Goal: Task Accomplishment & Management: Use online tool/utility

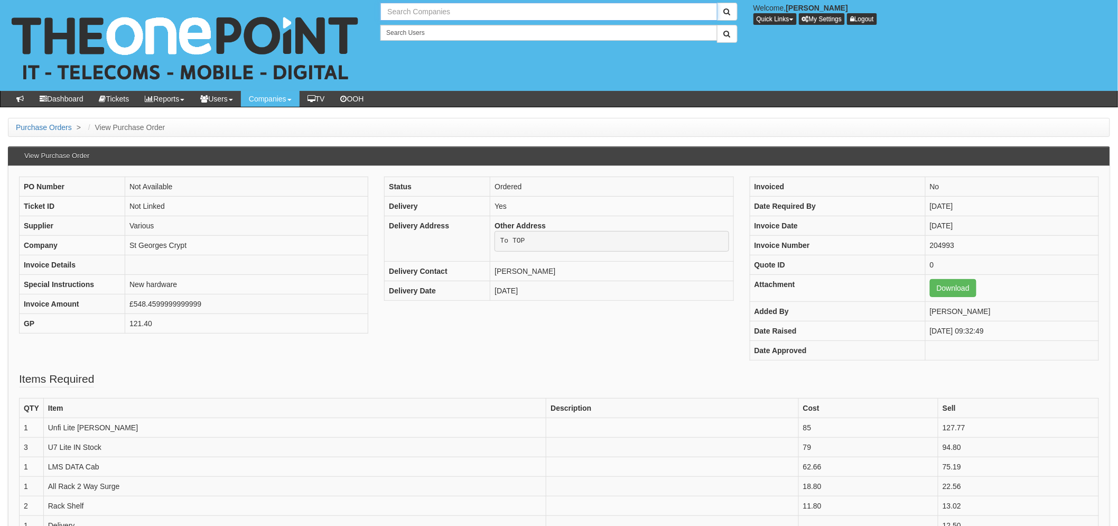
click at [424, 16] on input "text" at bounding box center [548, 12] width 337 height 18
type input "space2b"
click at [717, 3] on button "submit" at bounding box center [727, 12] width 21 height 18
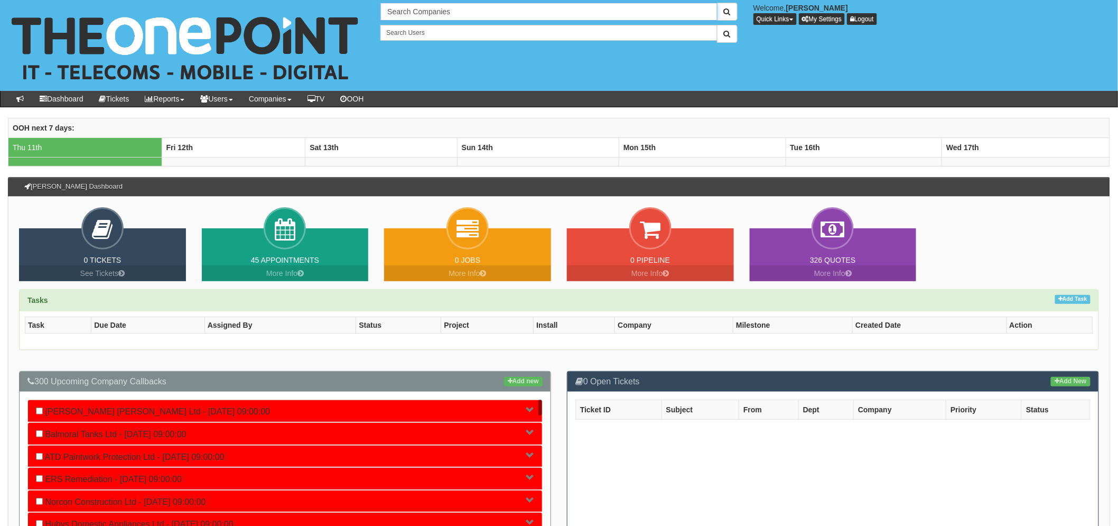
click at [414, 14] on input "Search Companies" at bounding box center [548, 12] width 337 height 18
type input "Search Companies"
click at [440, 14] on input "text" at bounding box center [548, 12] width 337 height 18
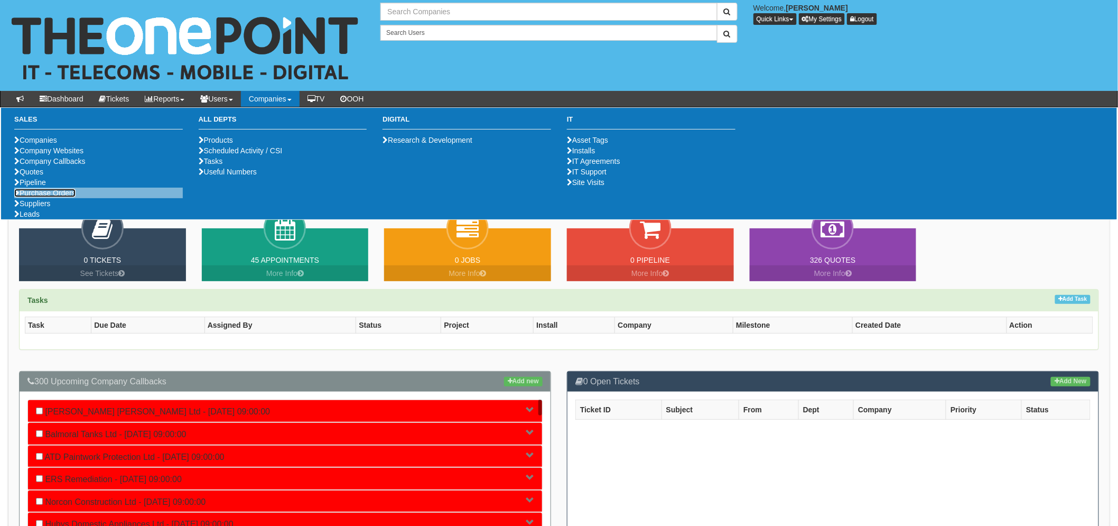
type input "Search Companies"
click at [56, 197] on link "Purchase Orders" at bounding box center [44, 193] width 61 height 8
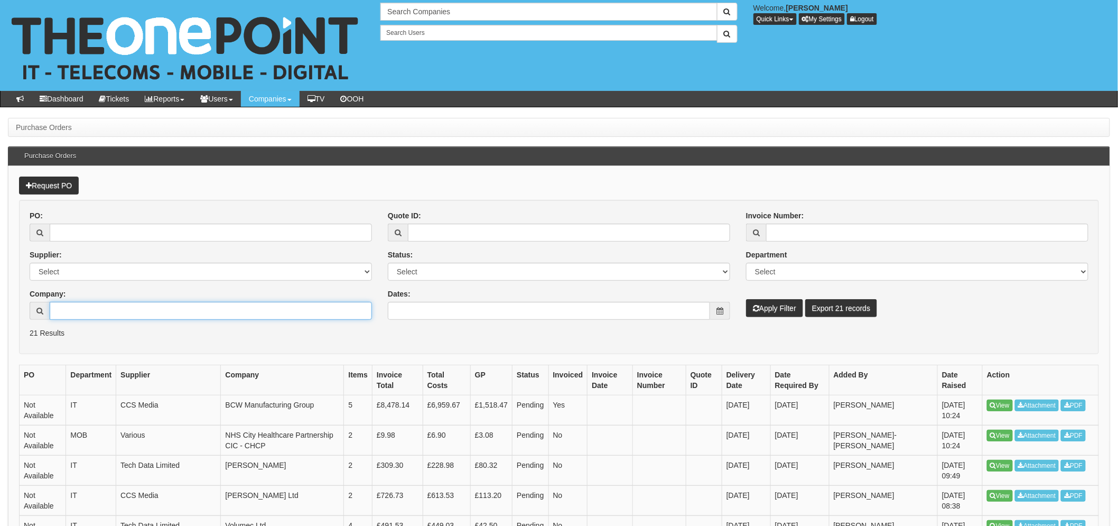
click at [92, 309] on input "Company:" at bounding box center [211, 311] width 322 height 18
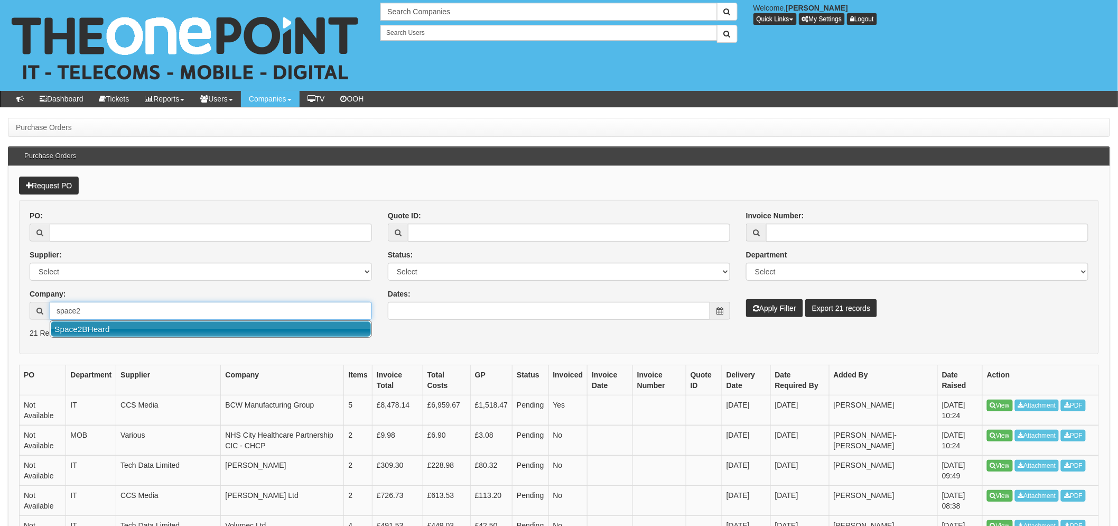
click at [114, 329] on link "Space2BHeard" at bounding box center [211, 328] width 320 height 15
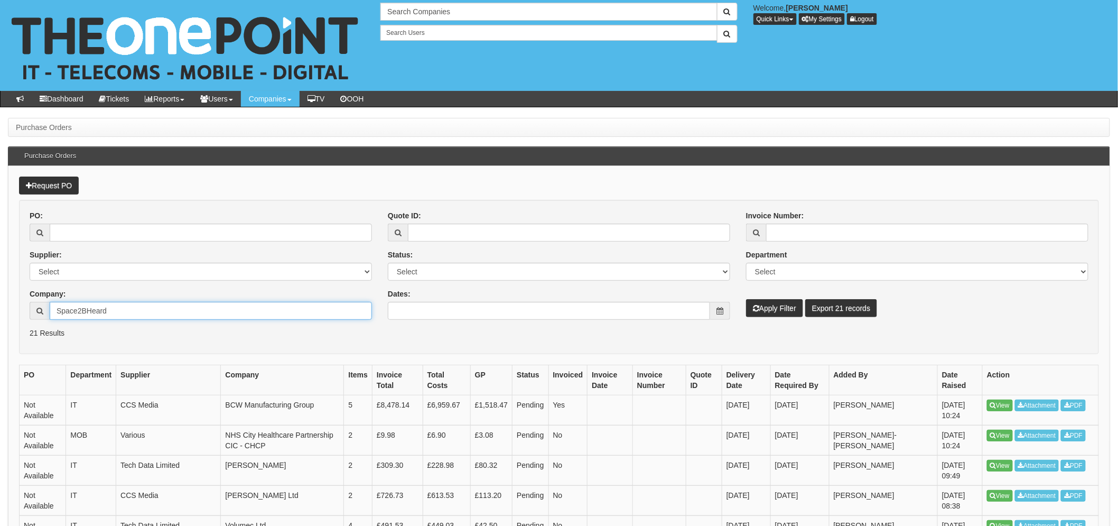
type input "Space2BHeard"
click at [772, 308] on button "Apply Filter" at bounding box center [774, 308] width 57 height 18
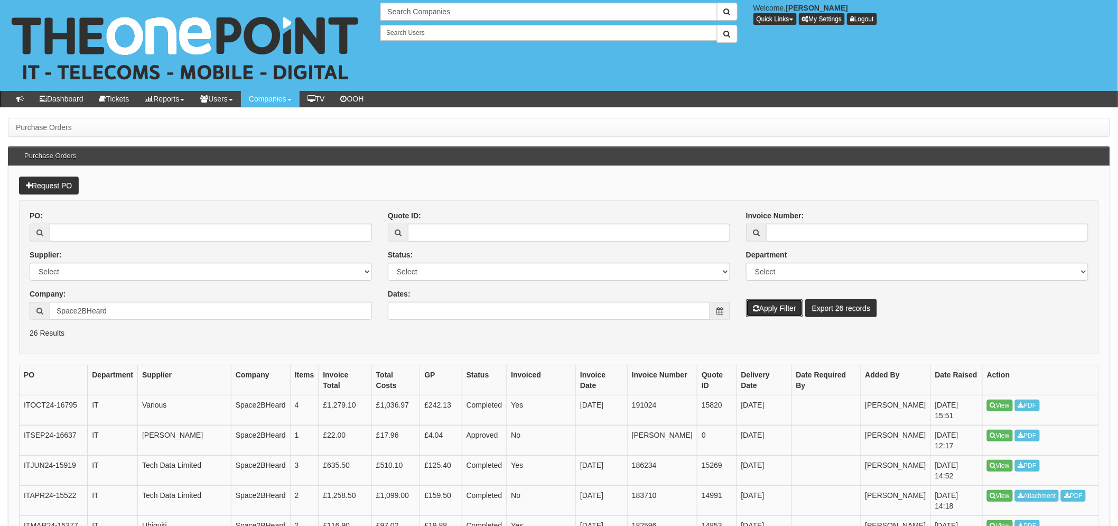
click at [767, 304] on button "Apply Filter" at bounding box center [774, 308] width 57 height 18
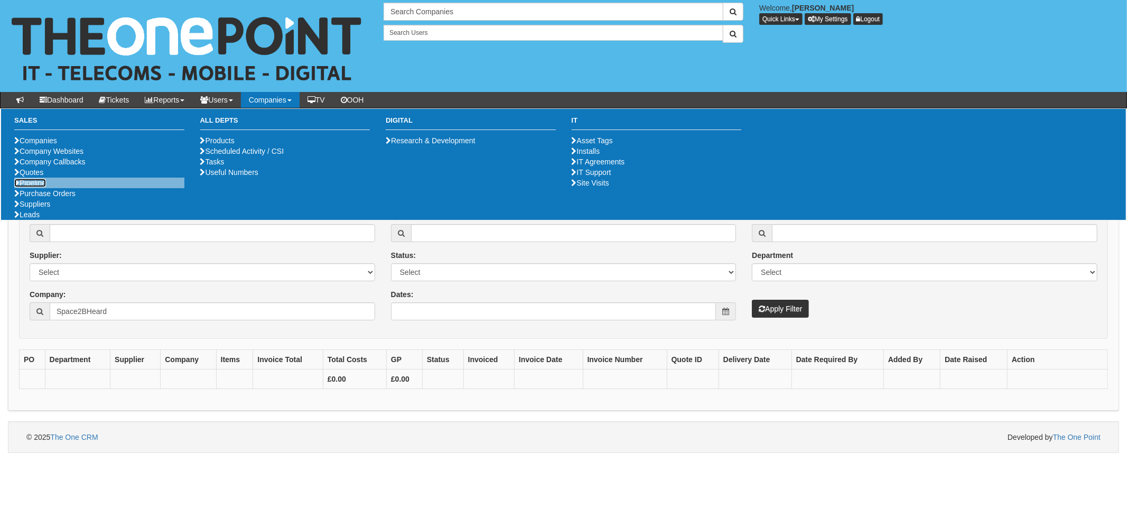
click at [32, 187] on link "Pipeline" at bounding box center [30, 183] width 32 height 8
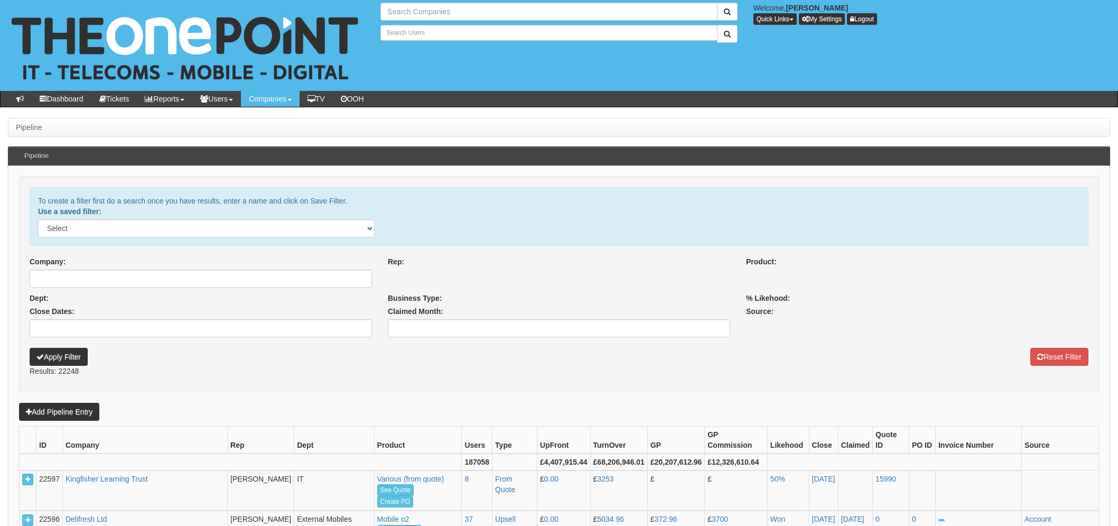
select select
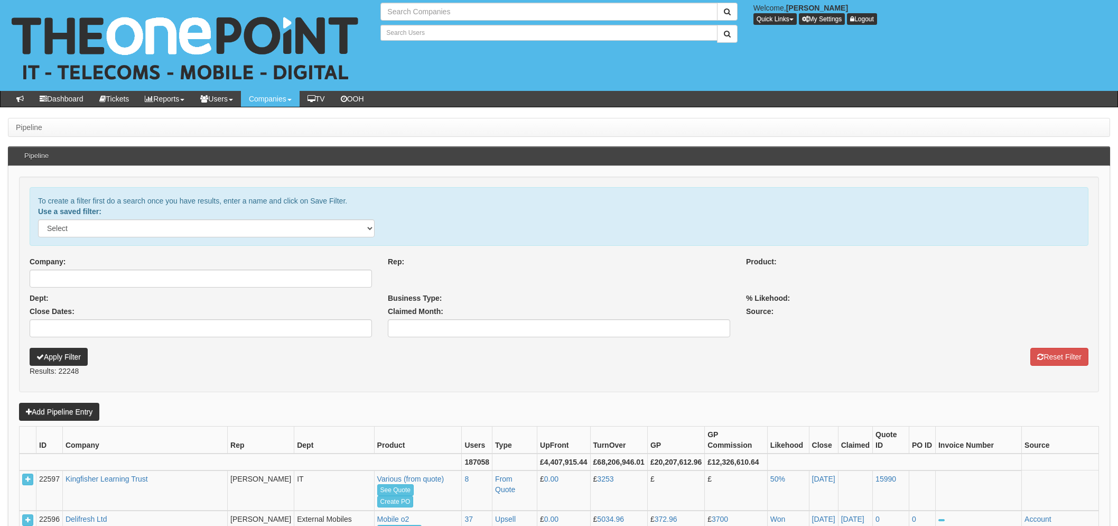
select select
type input "Search Companies"
type input "Search Users"
select select
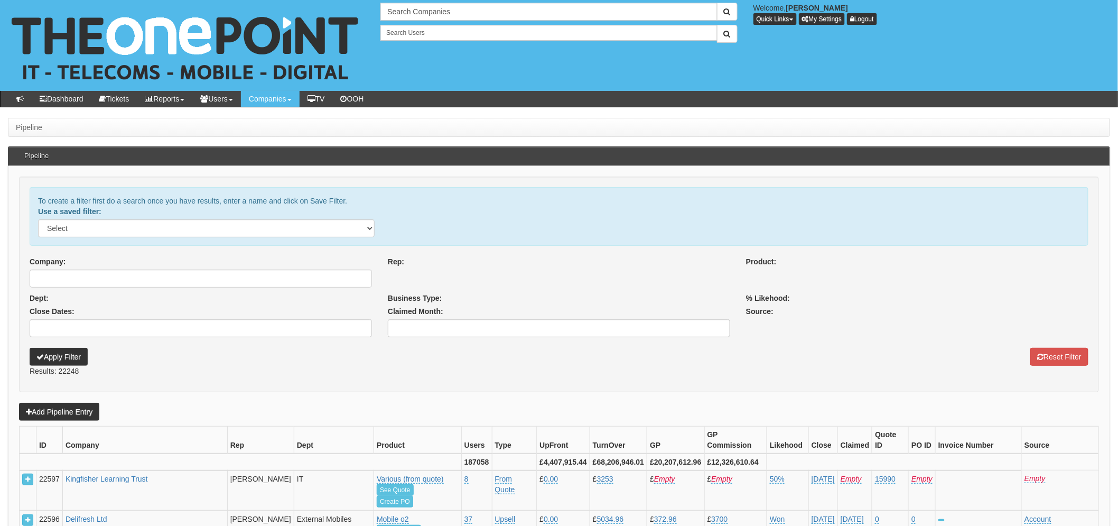
select select
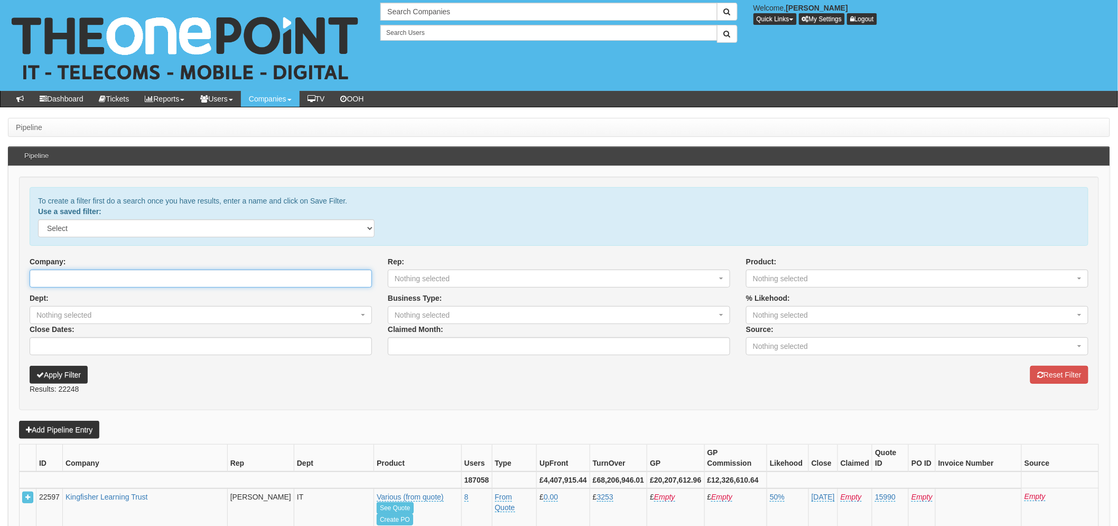
click at [88, 270] on input "Company:" at bounding box center [201, 278] width 342 height 18
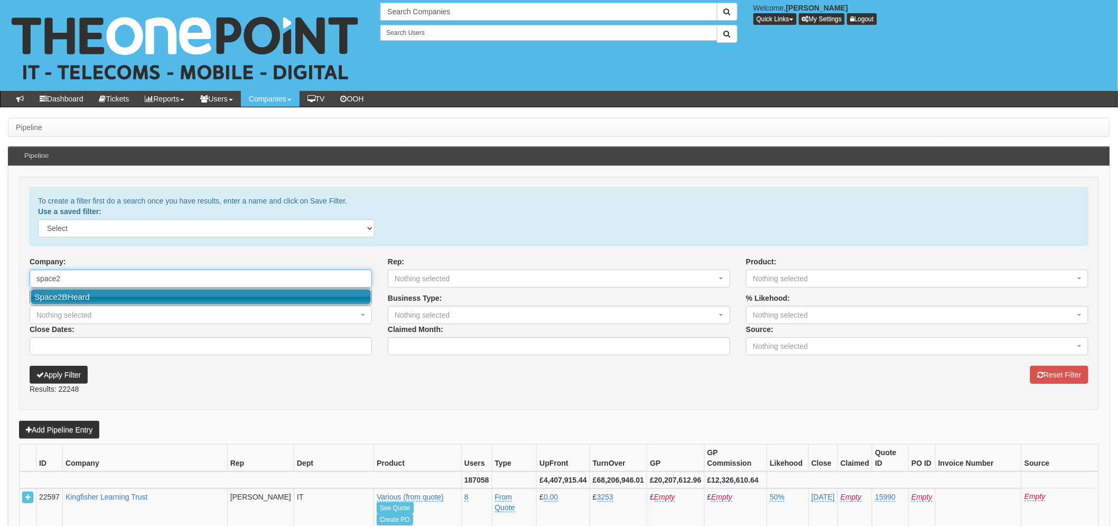
click at [100, 296] on link "Space2BHeard" at bounding box center [201, 296] width 340 height 15
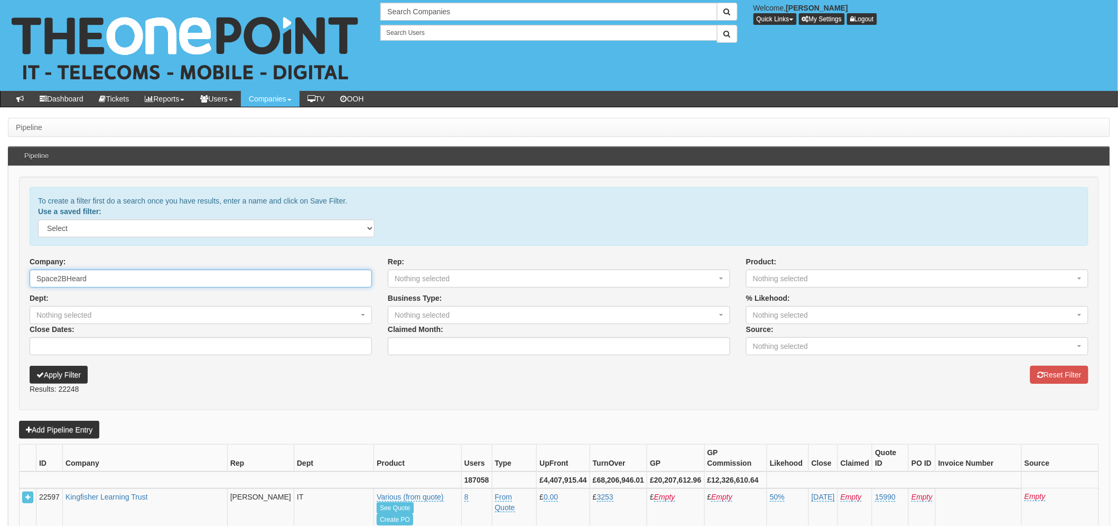
type input "Space2BHeard"
click at [64, 369] on button "Apply Filter" at bounding box center [59, 375] width 58 height 18
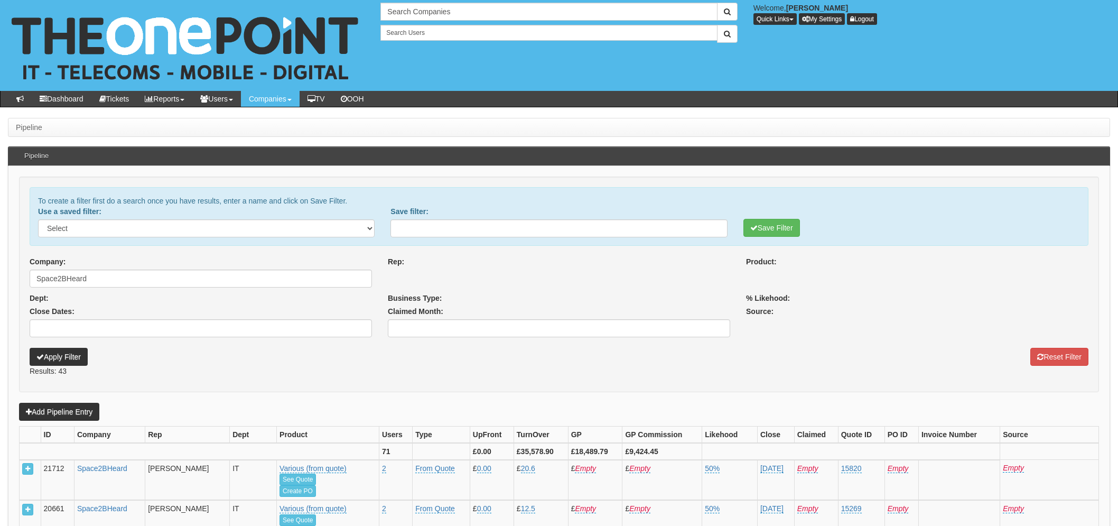
select select
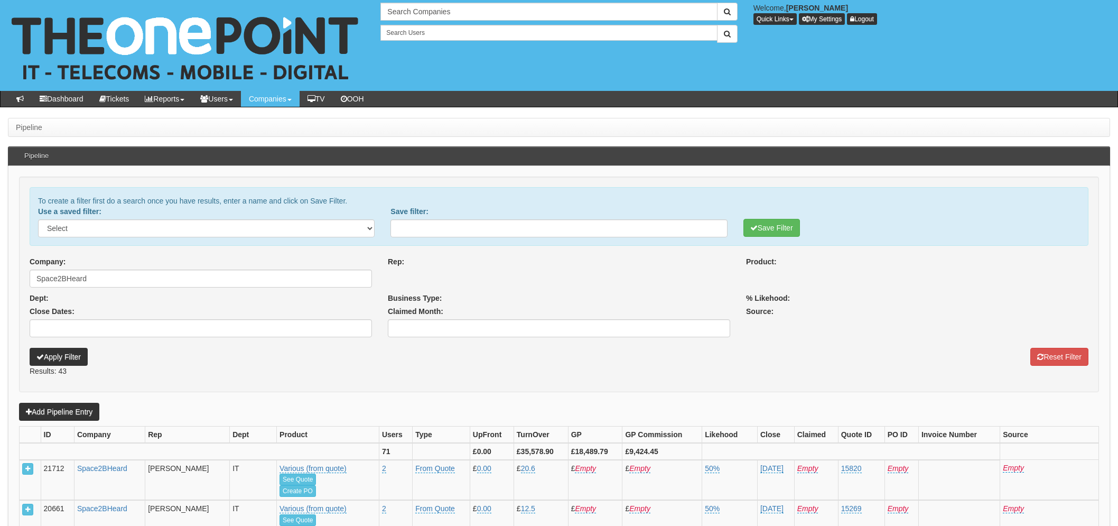
select select
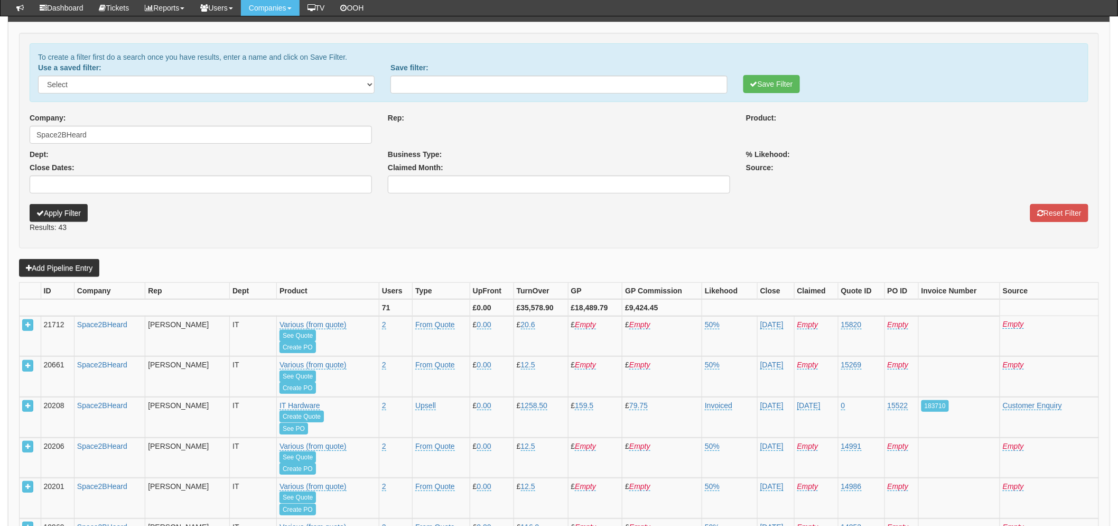
select select
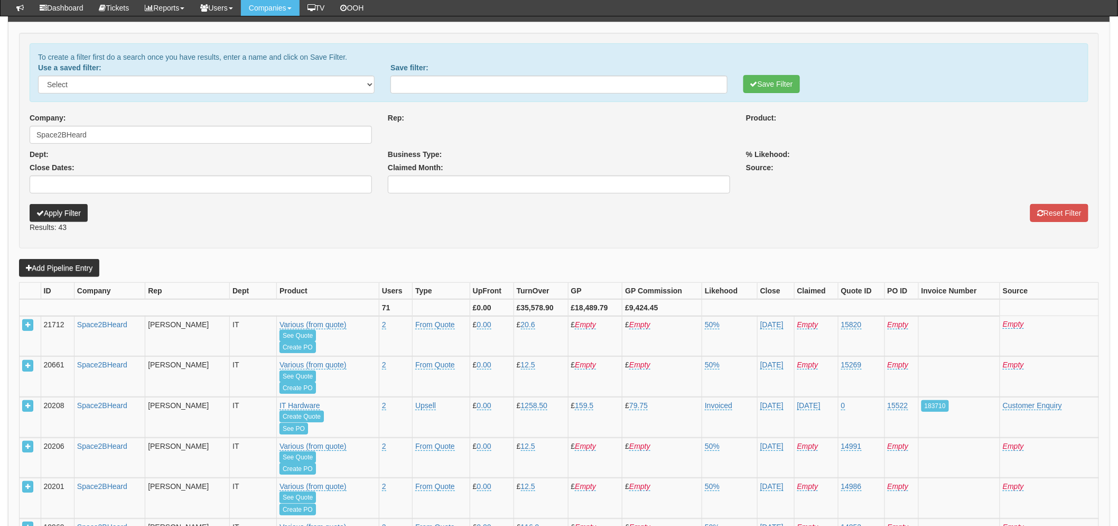
select select
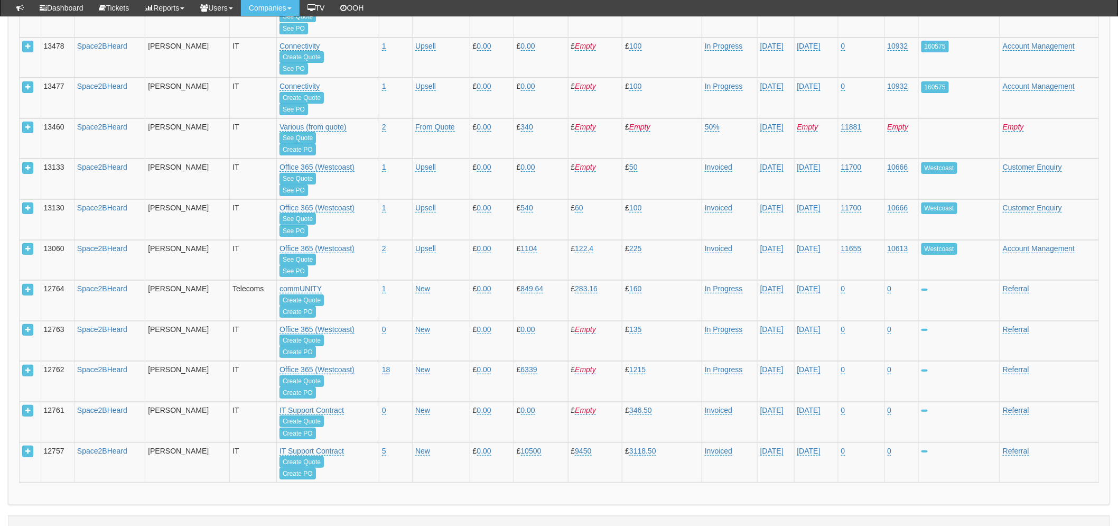
scroll to position [1764, 0]
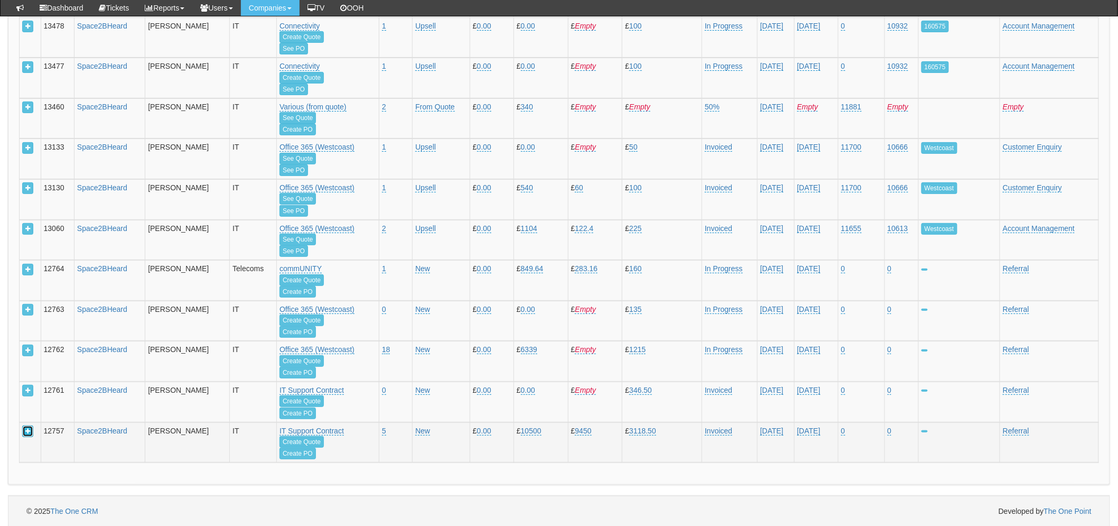
click at [24, 429] on button at bounding box center [27, 431] width 11 height 12
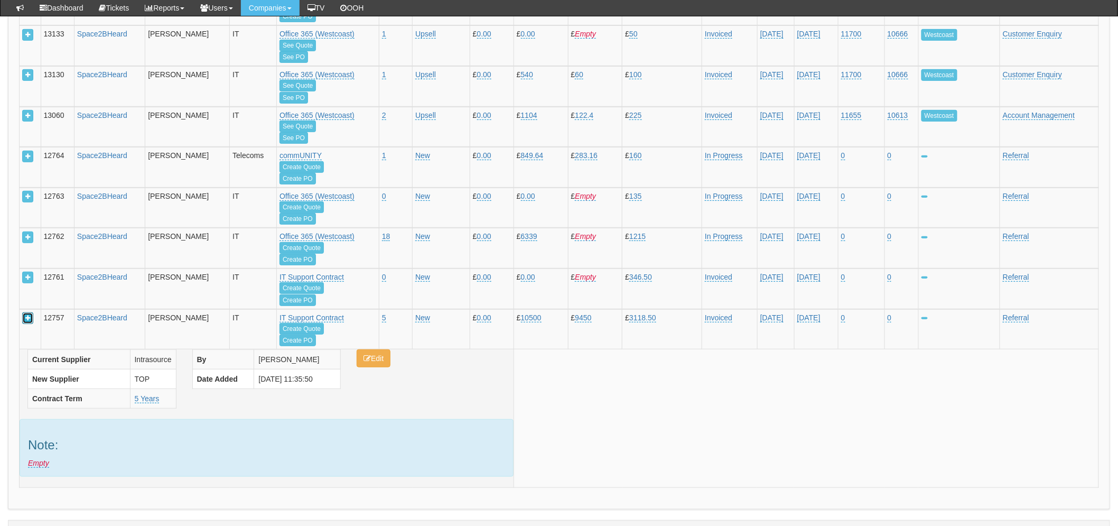
scroll to position [1881, 0]
